Goal: Book appointment/travel/reservation

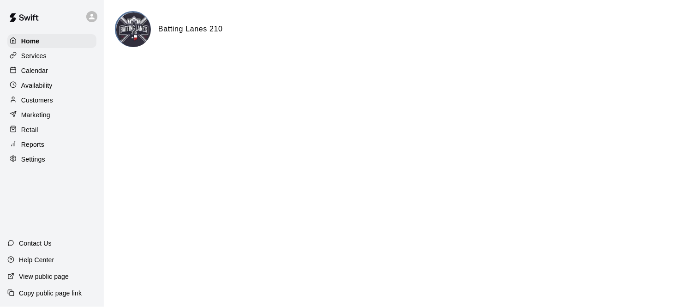
click at [44, 72] on p "Calendar" at bounding box center [34, 70] width 27 height 9
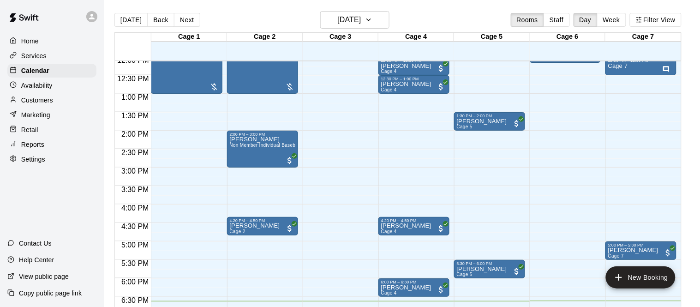
scroll to position [447, 0]
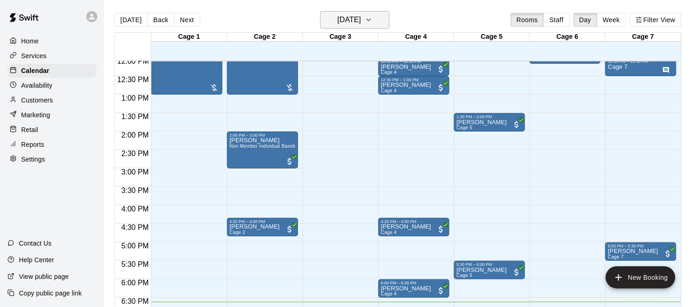
click at [361, 18] on h6 "[DATE]" at bounding box center [349, 19] width 24 height 13
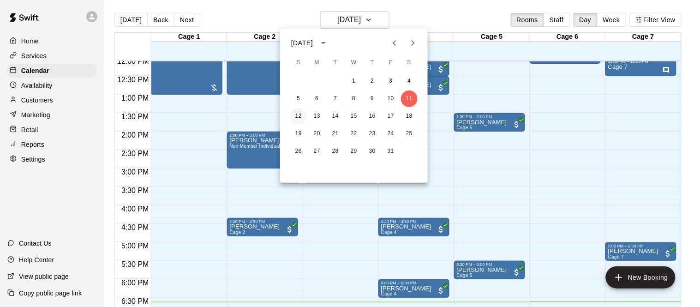
click at [294, 116] on button "12" at bounding box center [298, 116] width 17 height 17
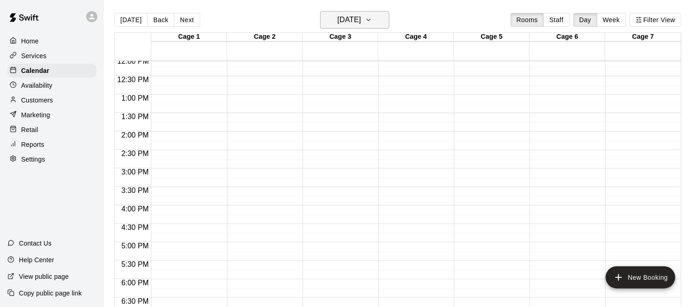
click at [361, 16] on h6 "[DATE]" at bounding box center [349, 19] width 24 height 13
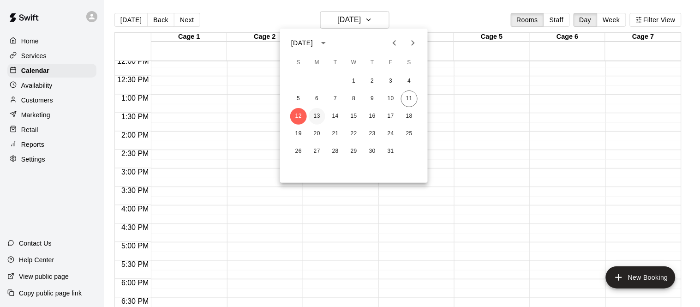
click at [321, 112] on button "13" at bounding box center [317, 116] width 17 height 17
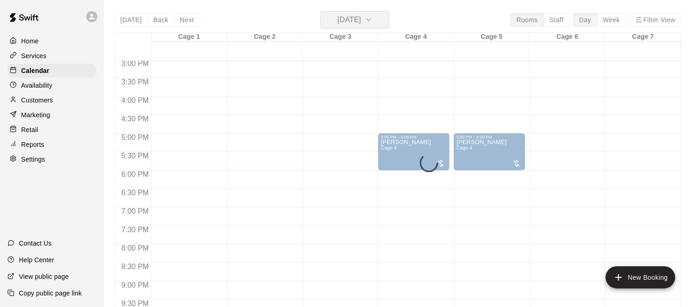
scroll to position [553, 0]
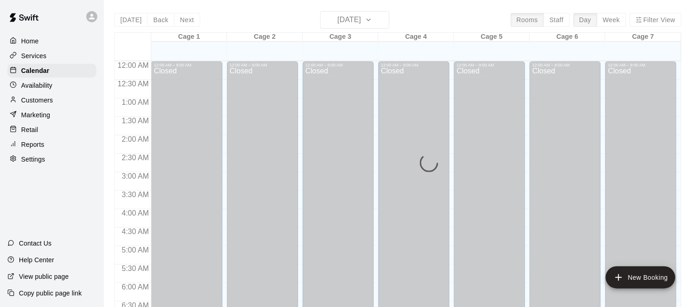
scroll to position [602, 0]
